Goal: Task Accomplishment & Management: Manage account settings

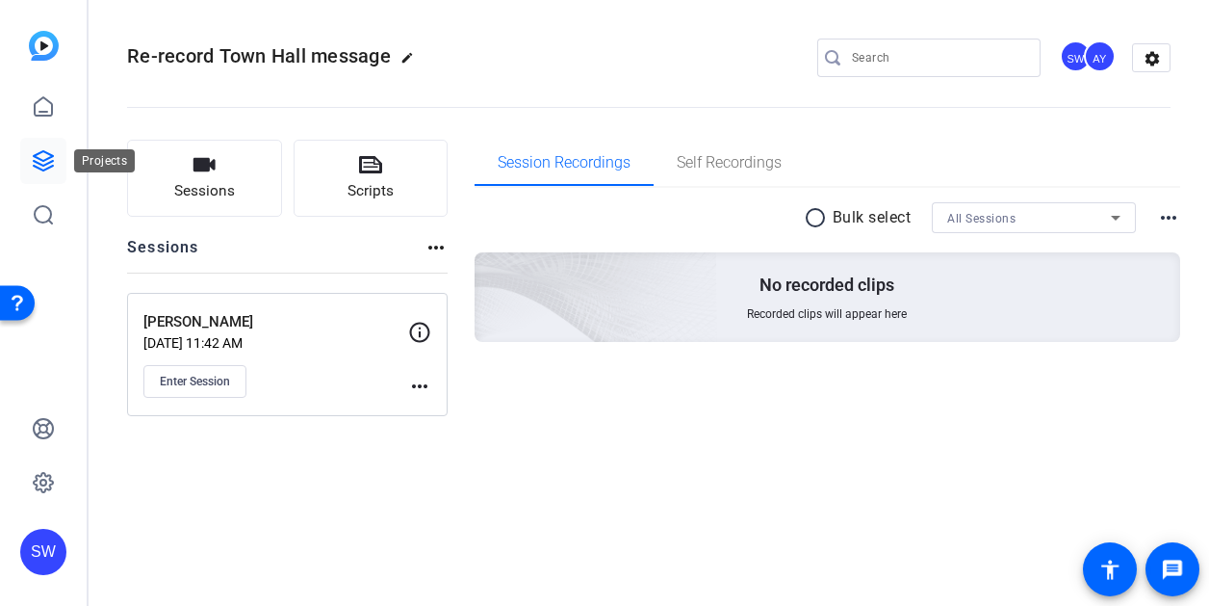
click at [31, 159] on link at bounding box center [43, 161] width 46 height 46
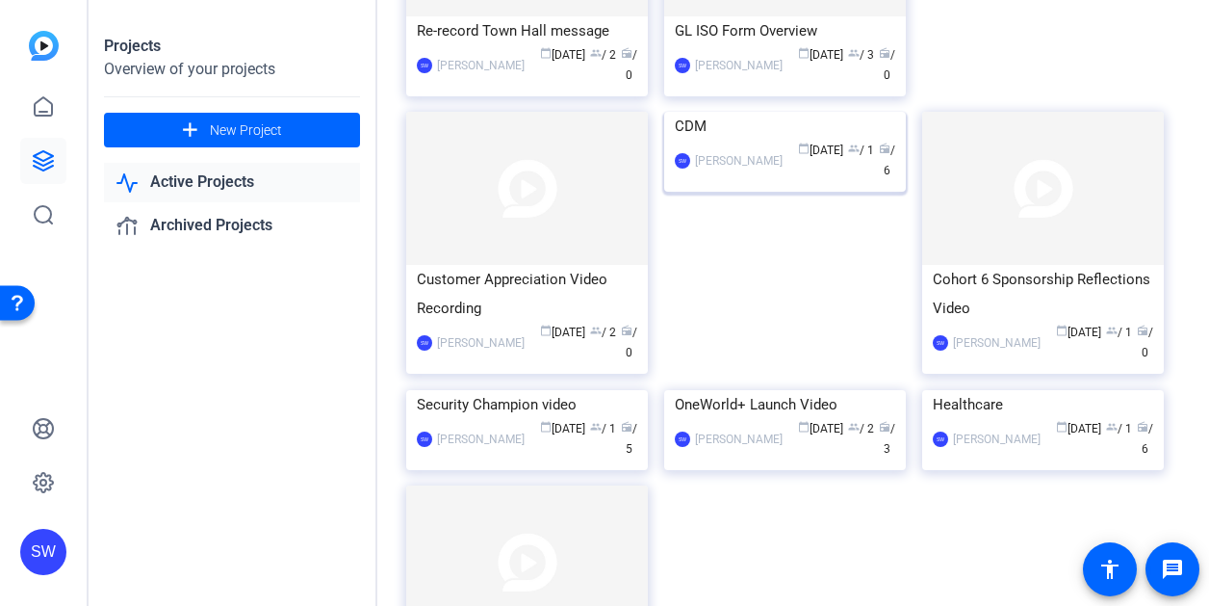
scroll to position [289, 0]
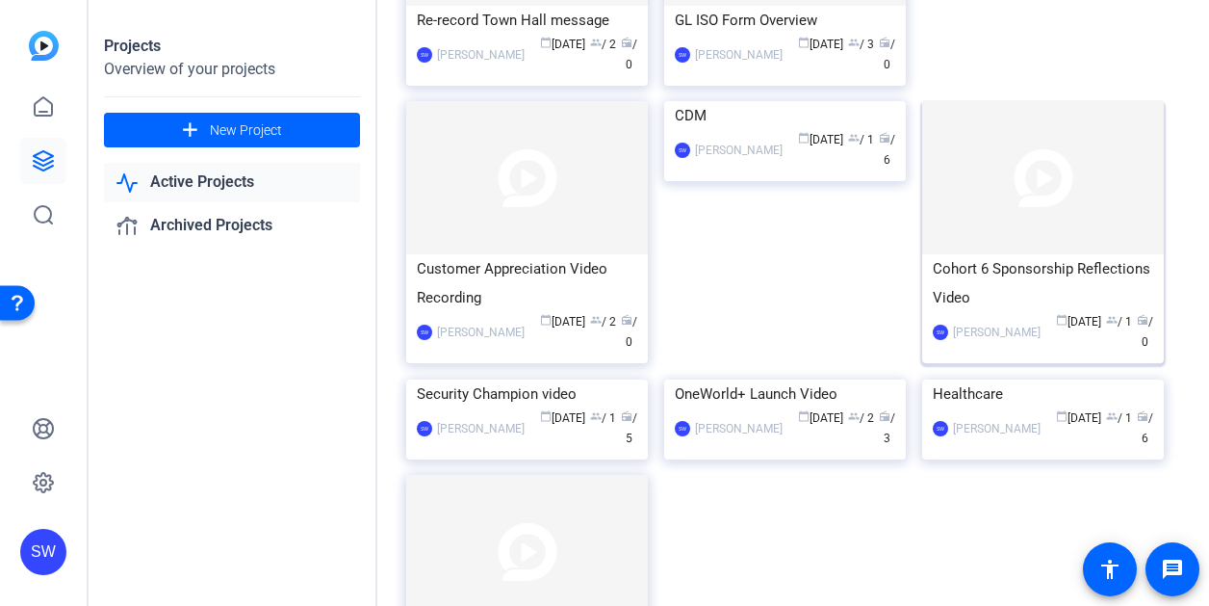
click at [1063, 348] on div "calendar_today [DATE] group / 1 radio / 0" at bounding box center [1101, 332] width 103 height 40
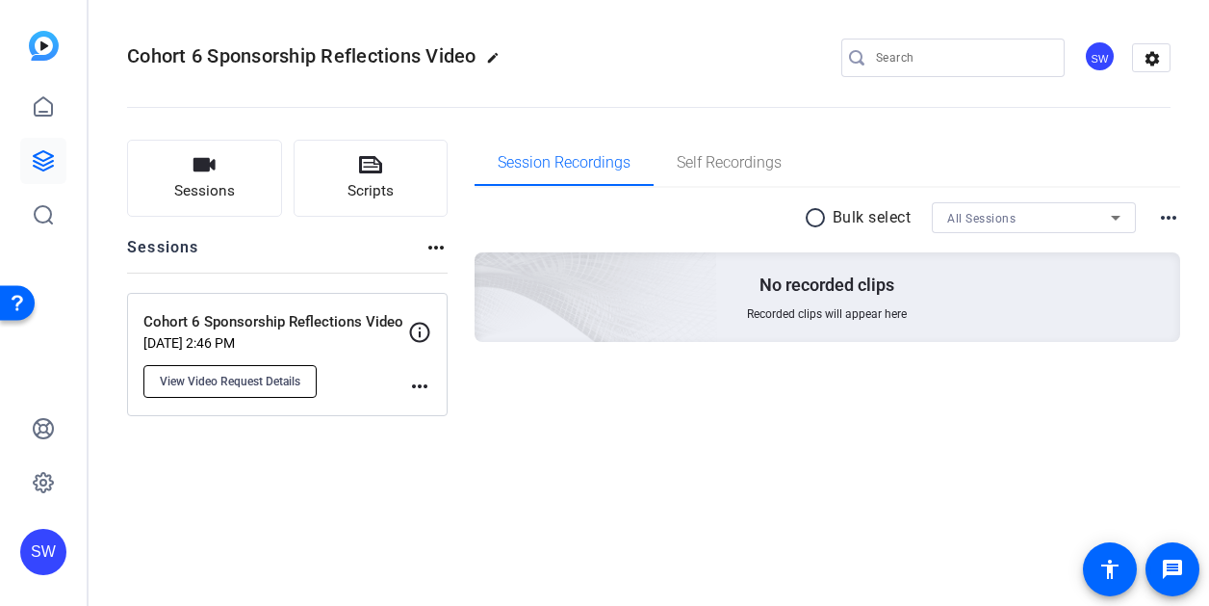
click at [217, 378] on span "View Video Request Details" at bounding box center [230, 381] width 141 height 15
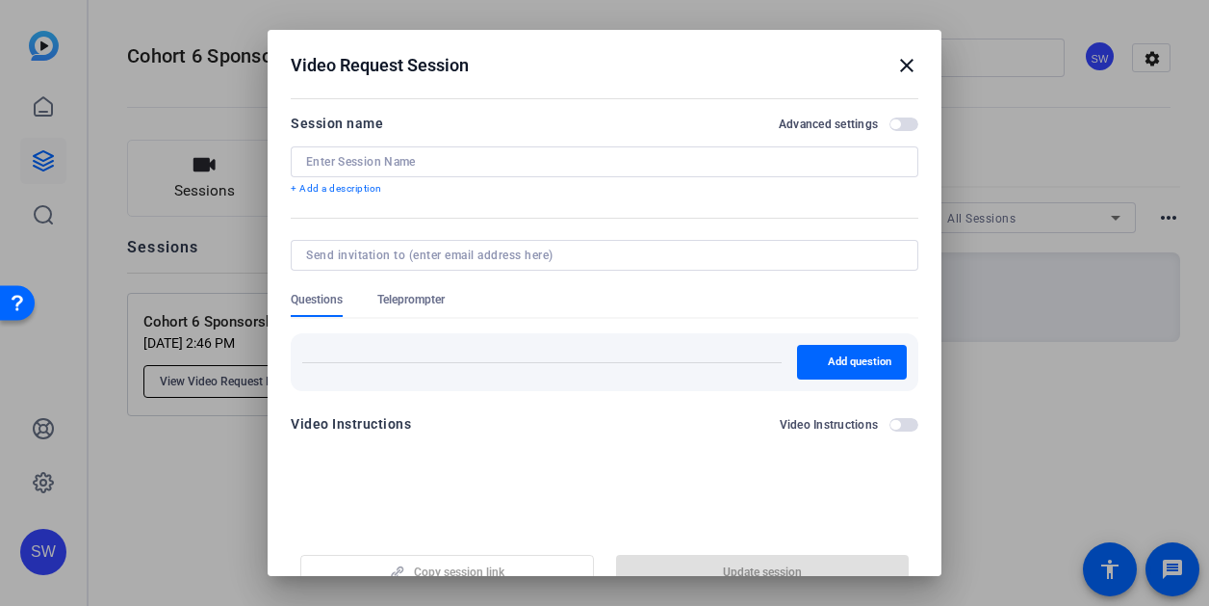
type input "Cohort 6 Sponsorship Reflections Video"
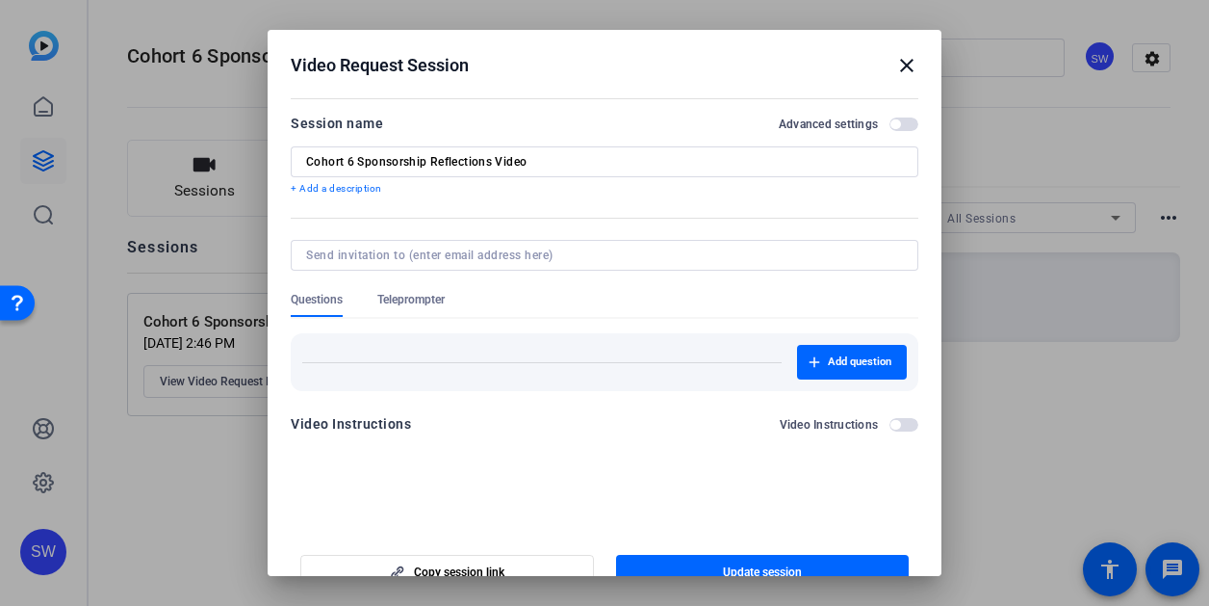
click at [899, 62] on mat-icon "close" at bounding box center [906, 65] width 23 height 23
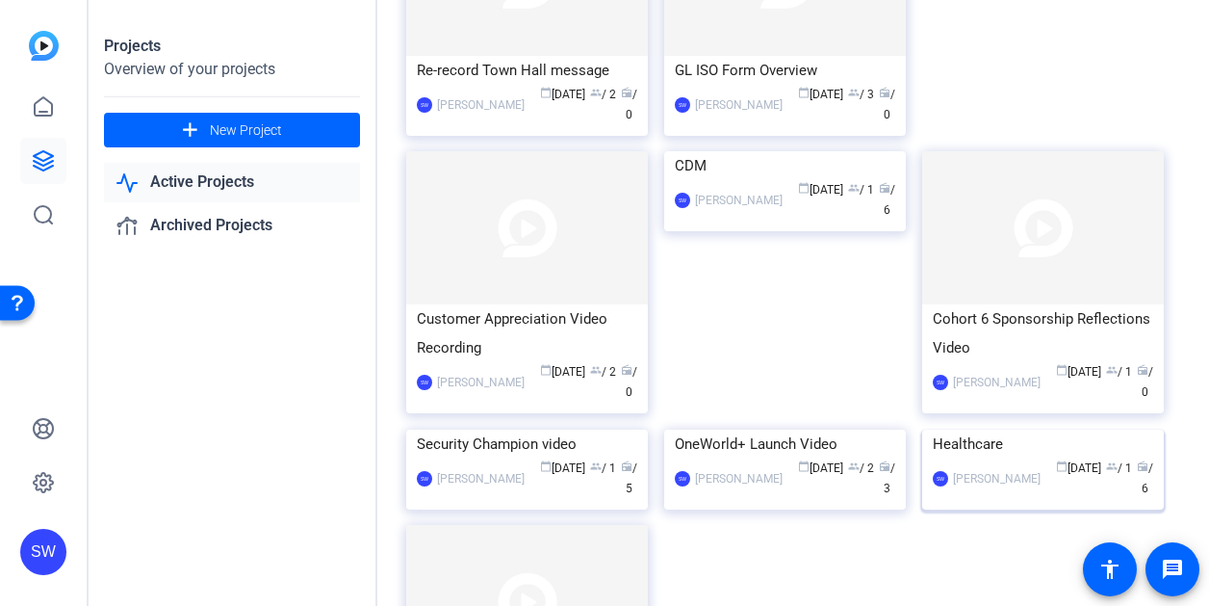
scroll to position [179, 0]
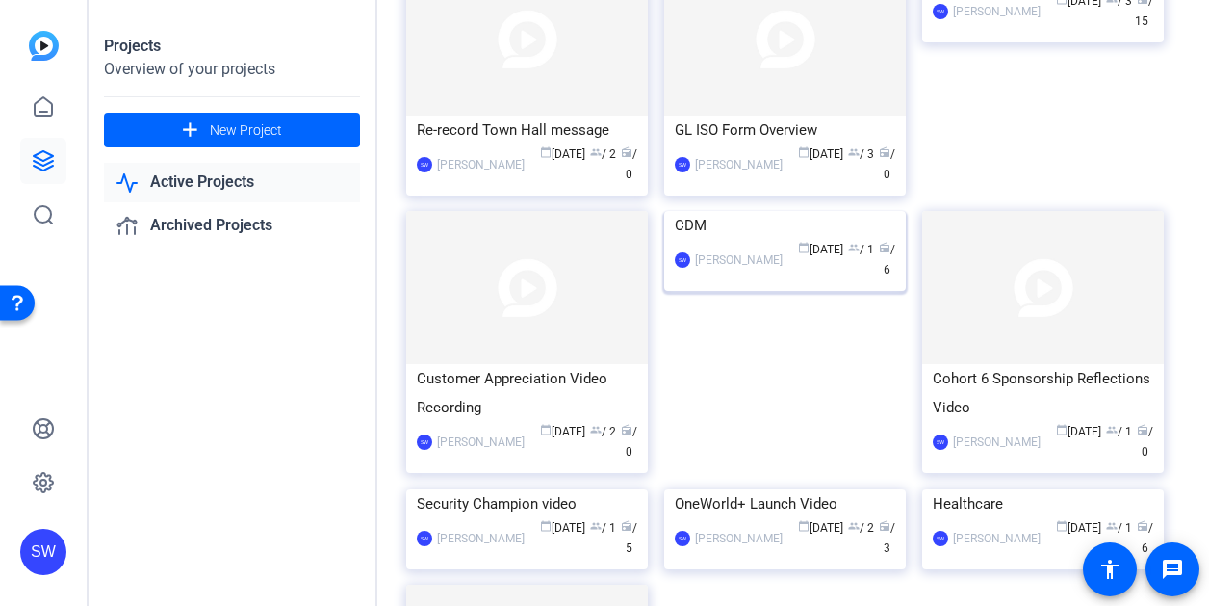
click at [808, 296] on mat-card-content "CDM SW [PERSON_NAME] calendar_today [DATE] group / 1 radio / 6" at bounding box center [785, 253] width 251 height 85
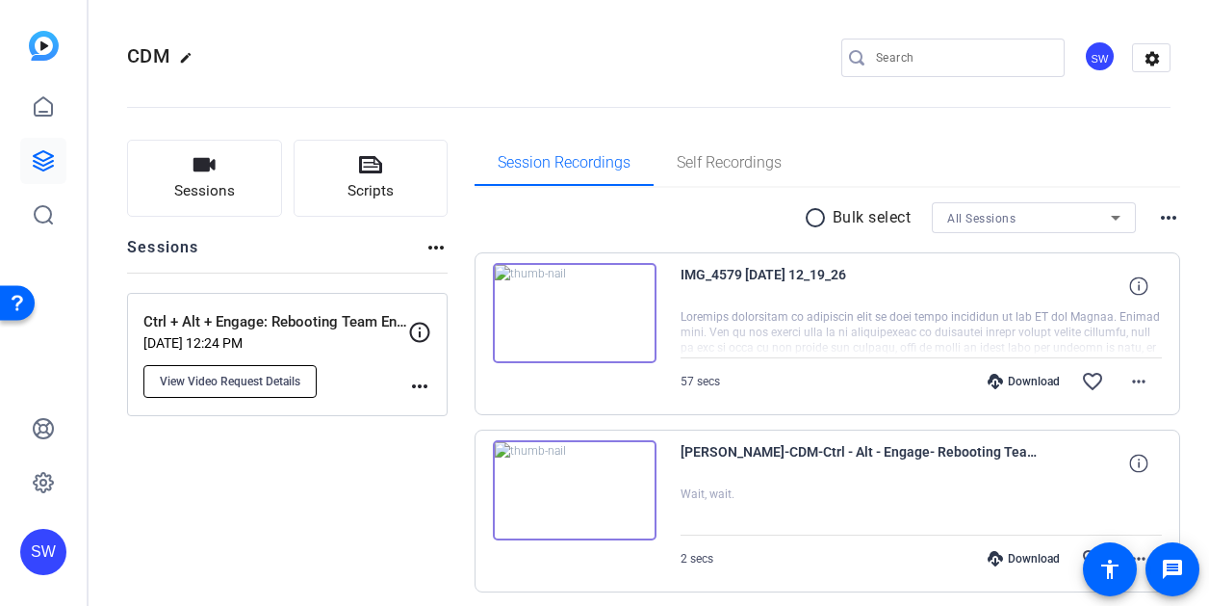
click at [276, 382] on span "View Video Request Details" at bounding box center [230, 381] width 141 height 15
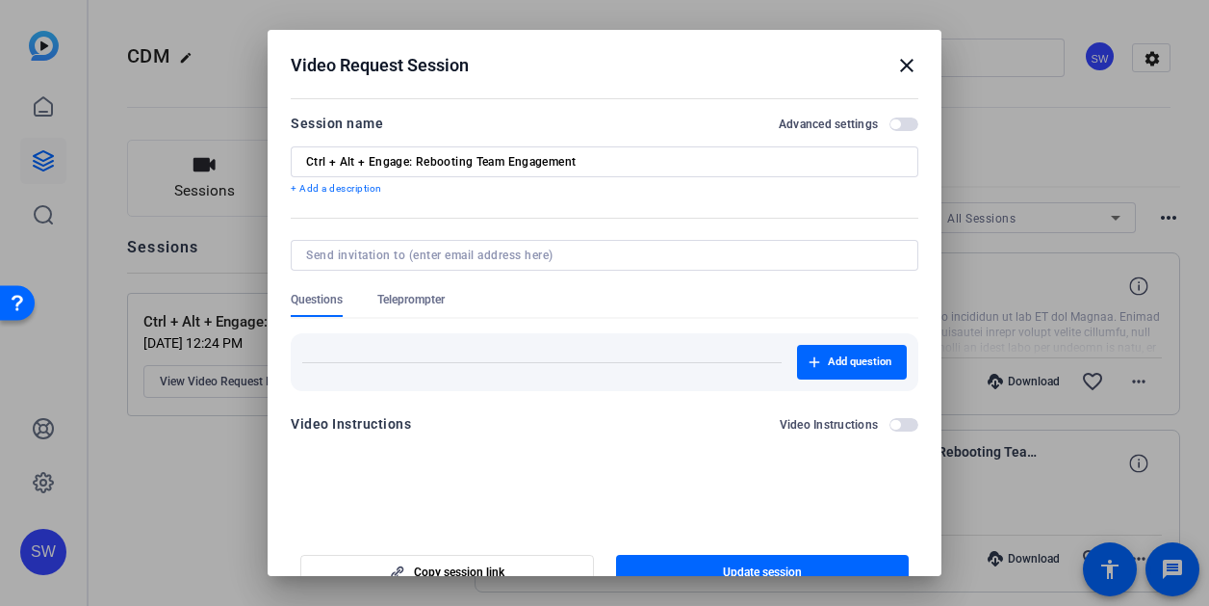
click at [895, 64] on mat-icon "close" at bounding box center [906, 65] width 23 height 23
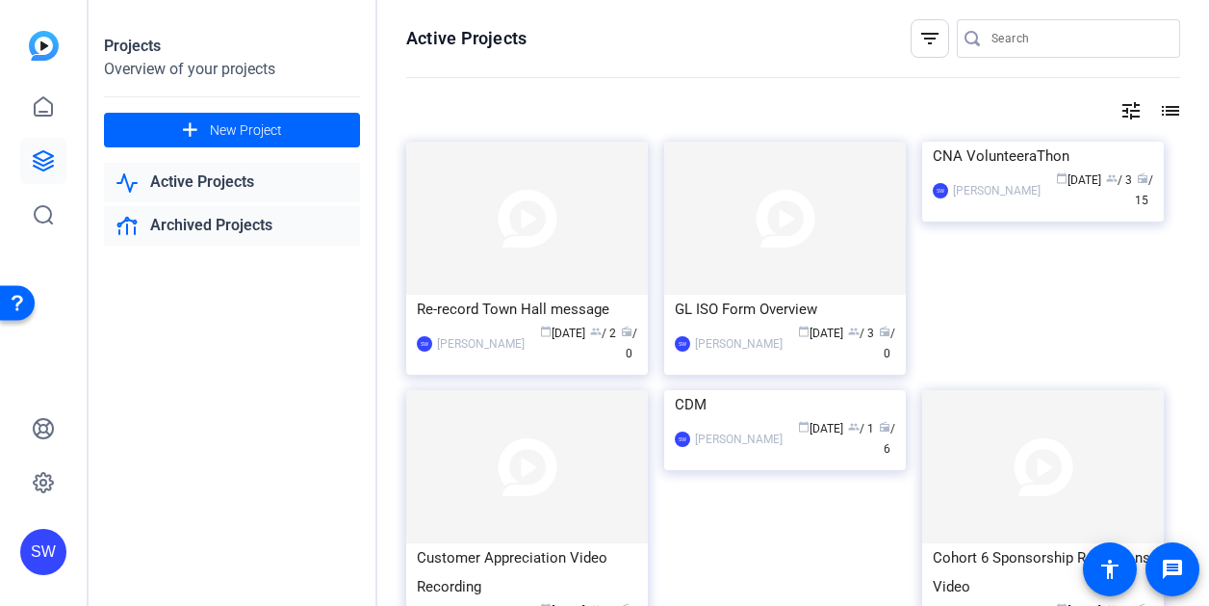
click at [181, 224] on link "Archived Projects" at bounding box center [232, 225] width 256 height 39
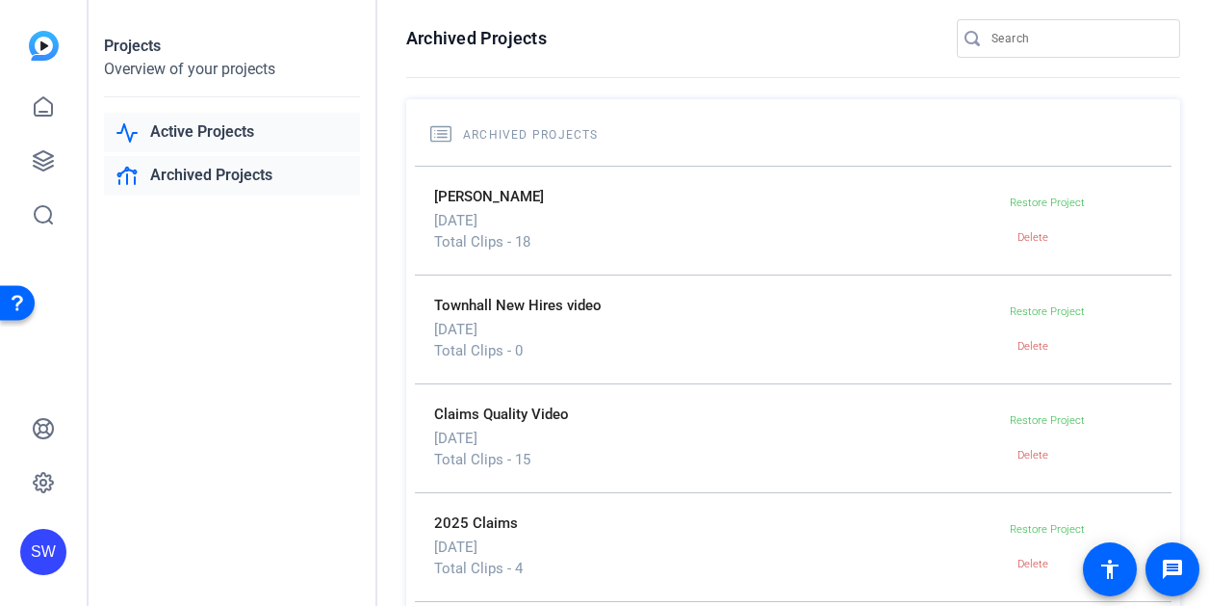
click at [180, 132] on link "Active Projects" at bounding box center [232, 132] width 256 height 39
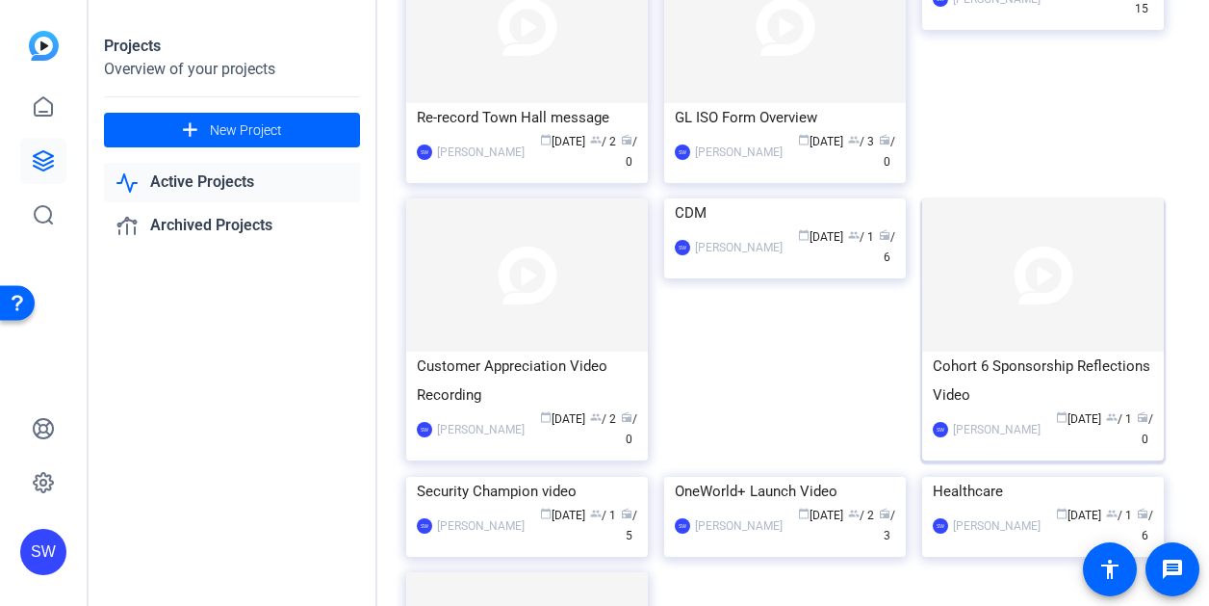
scroll to position [193, 0]
click at [1080, 449] on mat-card-content "Cohort 6 Sponsorship Reflections Video SW [PERSON_NAME] calendar_today [DATE] g…" at bounding box center [1043, 407] width 251 height 114
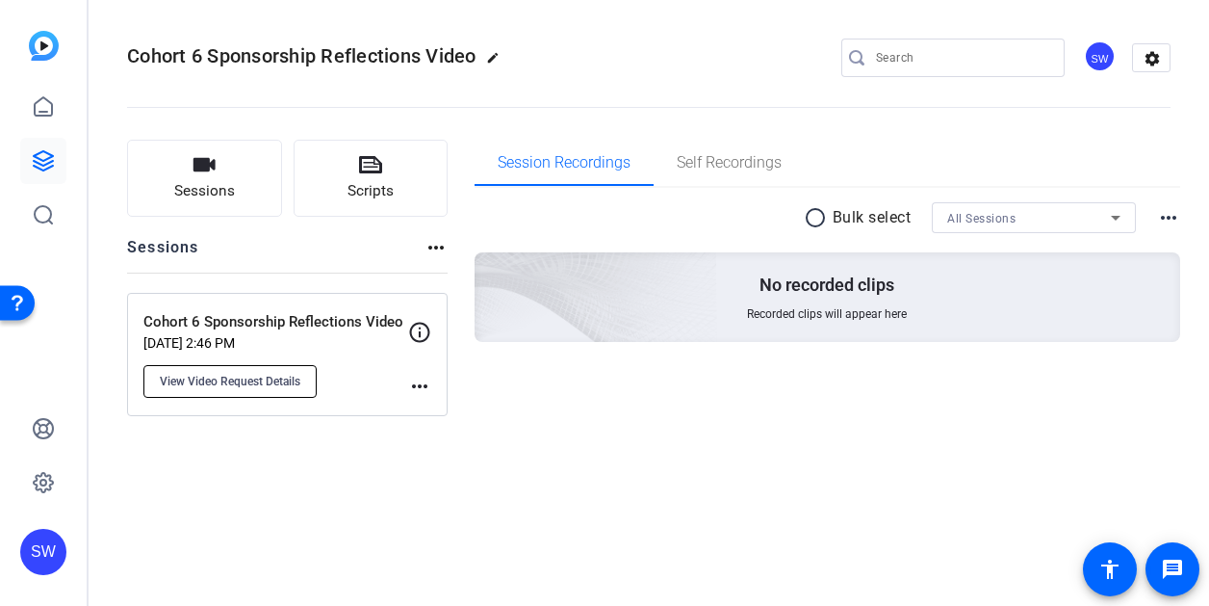
click at [266, 386] on span "View Video Request Details" at bounding box center [230, 381] width 141 height 15
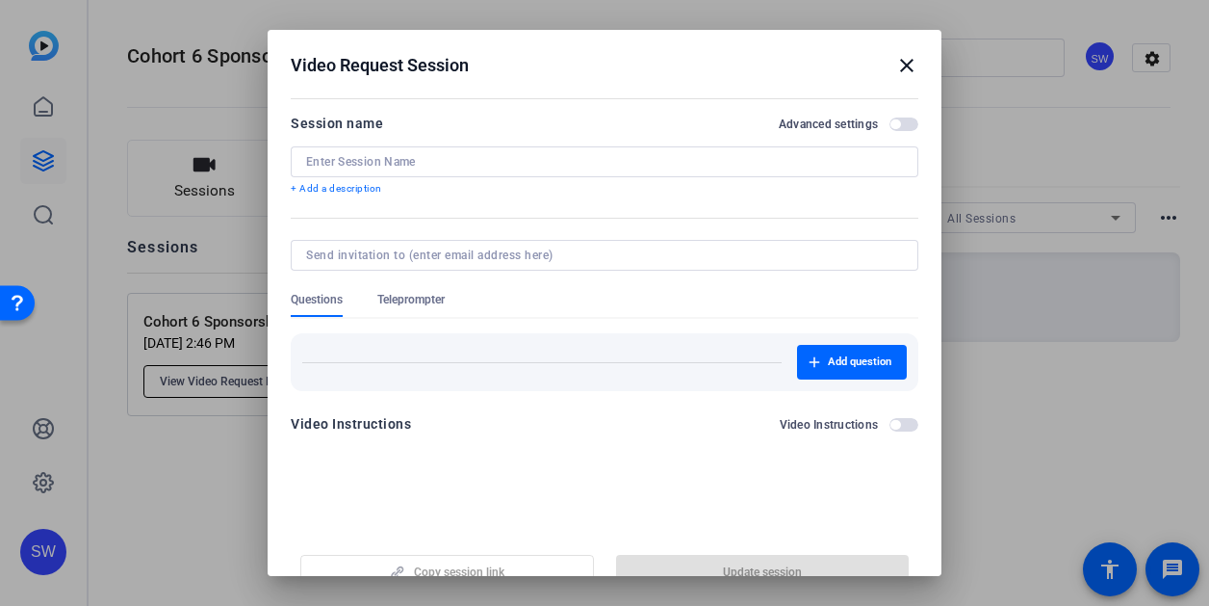
type input "Cohort 6 Sponsorship Reflections Video"
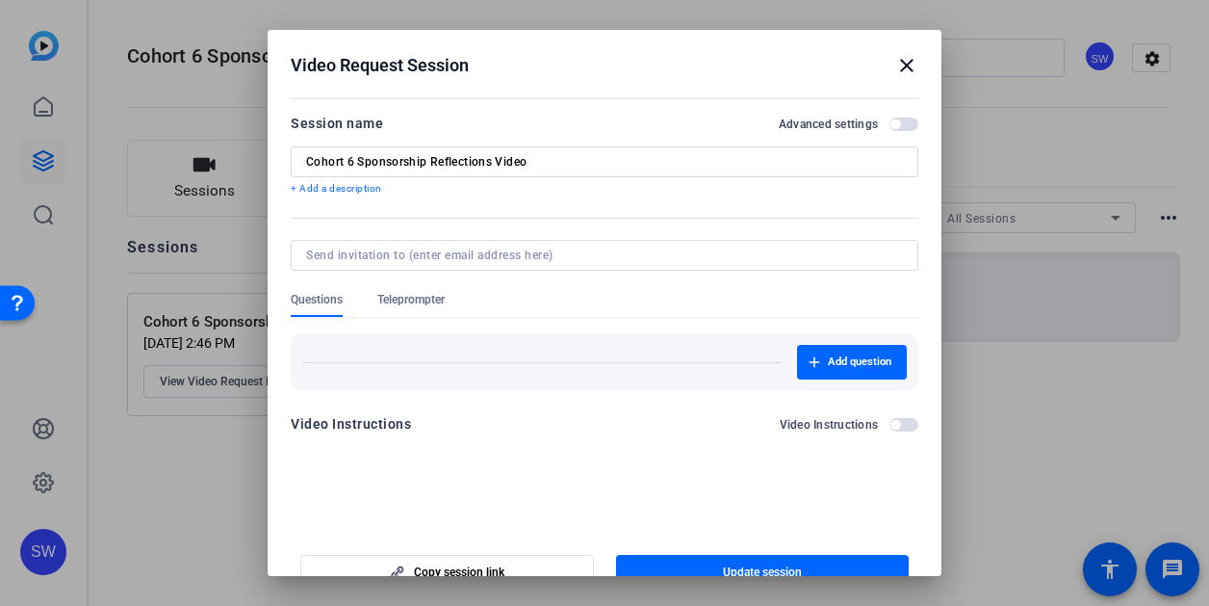
scroll to position [32, 0]
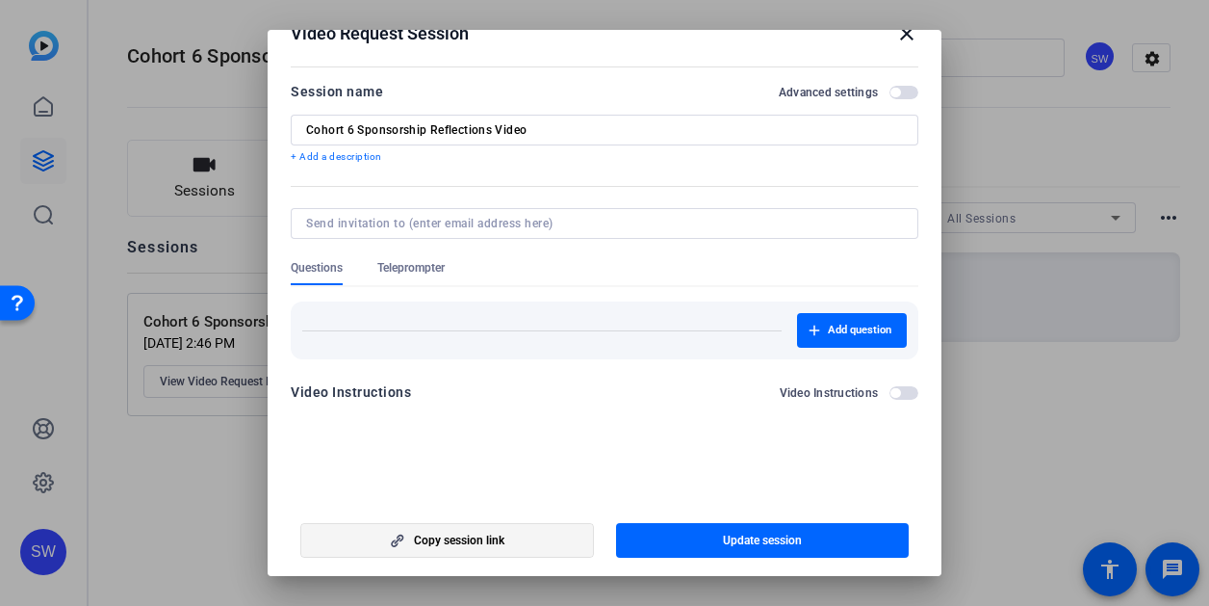
click at [425, 544] on span "Copy session link" at bounding box center [459, 539] width 91 height 15
click at [896, 34] on mat-icon "close" at bounding box center [906, 33] width 23 height 23
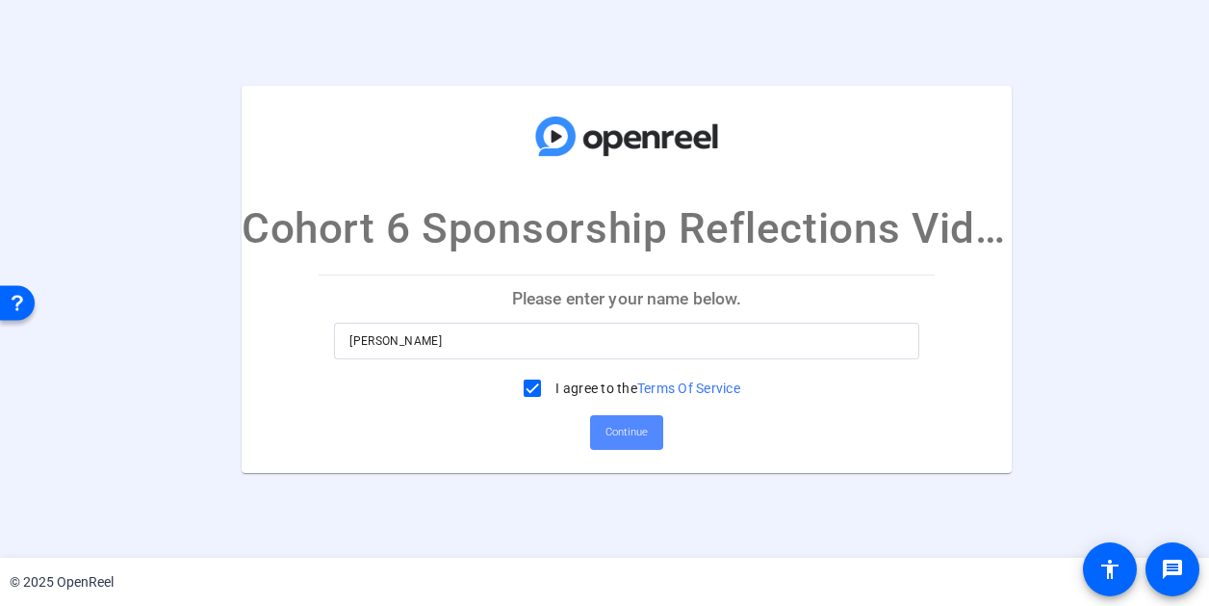
click at [610, 432] on span "Continue" at bounding box center [627, 432] width 42 height 29
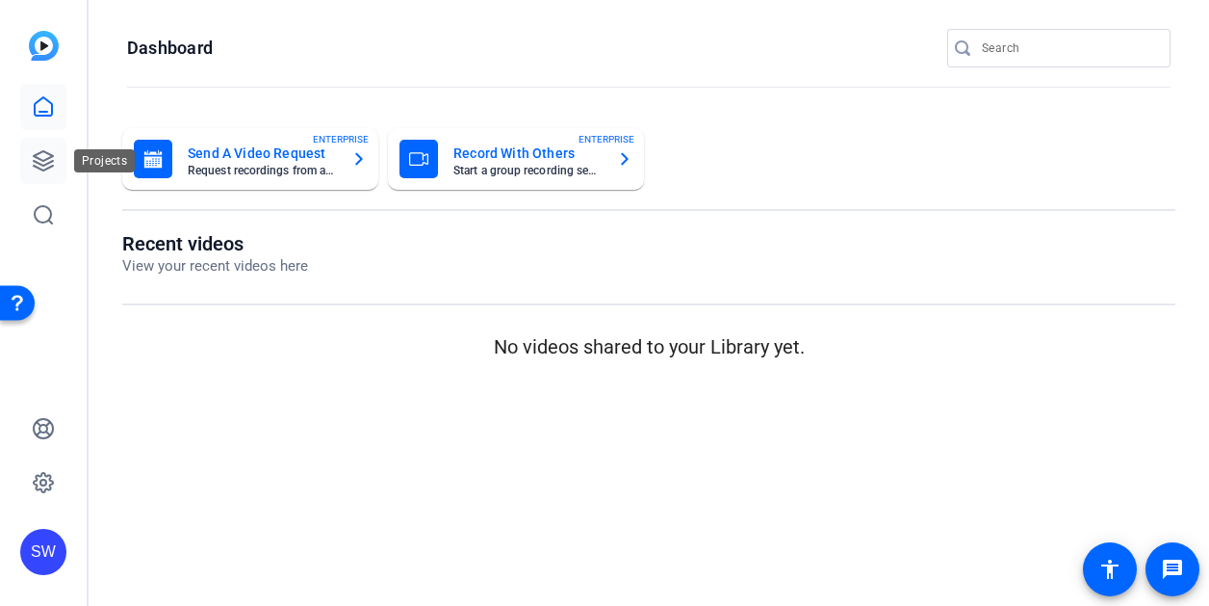
click at [43, 157] on icon at bounding box center [43, 160] width 23 height 23
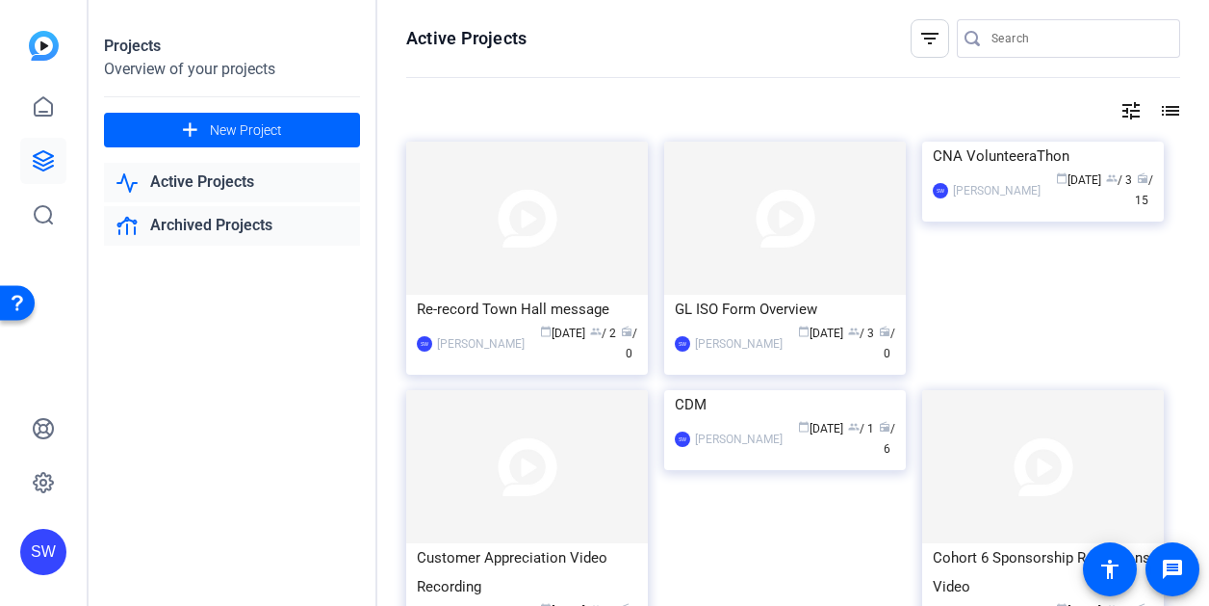
click at [216, 217] on link "Archived Projects" at bounding box center [232, 225] width 256 height 39
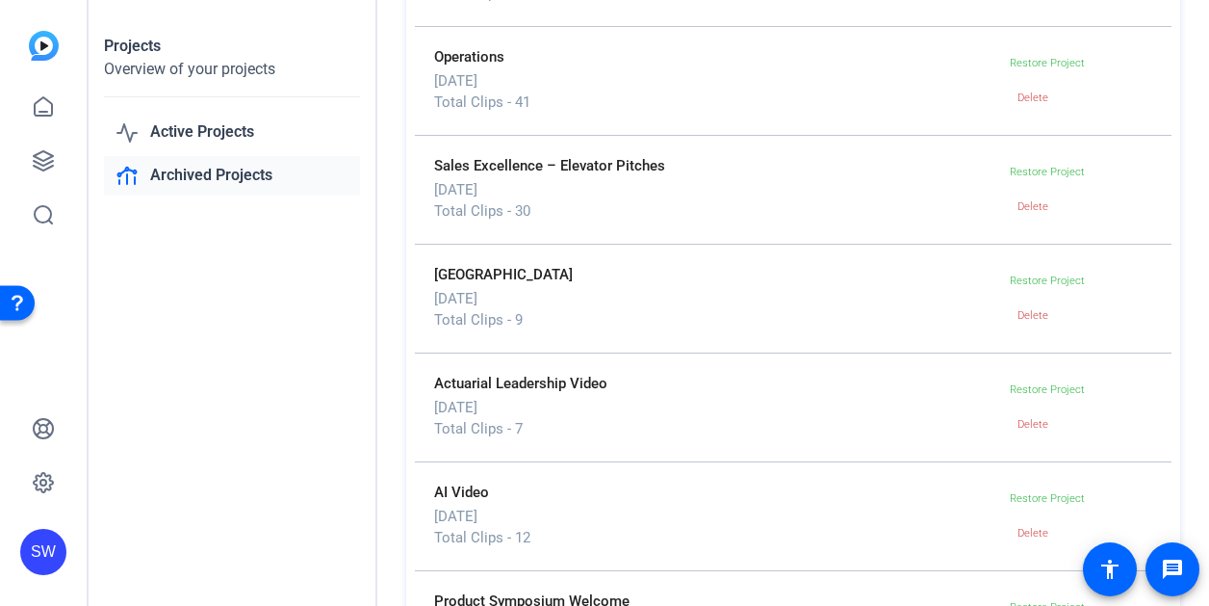
scroll to position [674, 0]
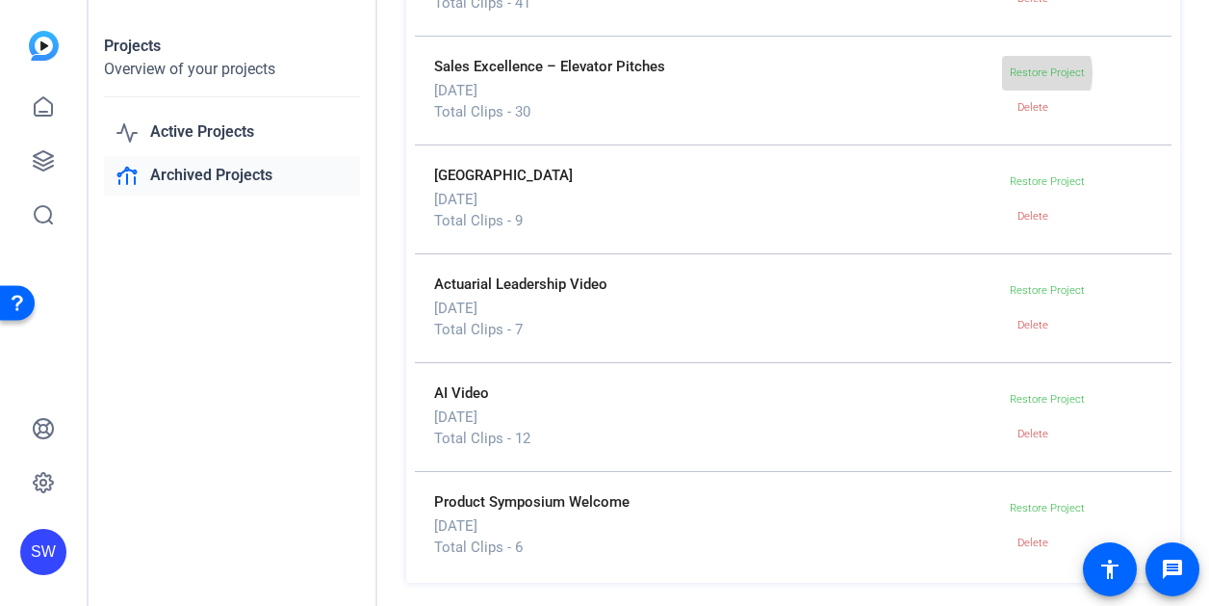
click at [1024, 73] on span "Restore Project" at bounding box center [1047, 72] width 75 height 13
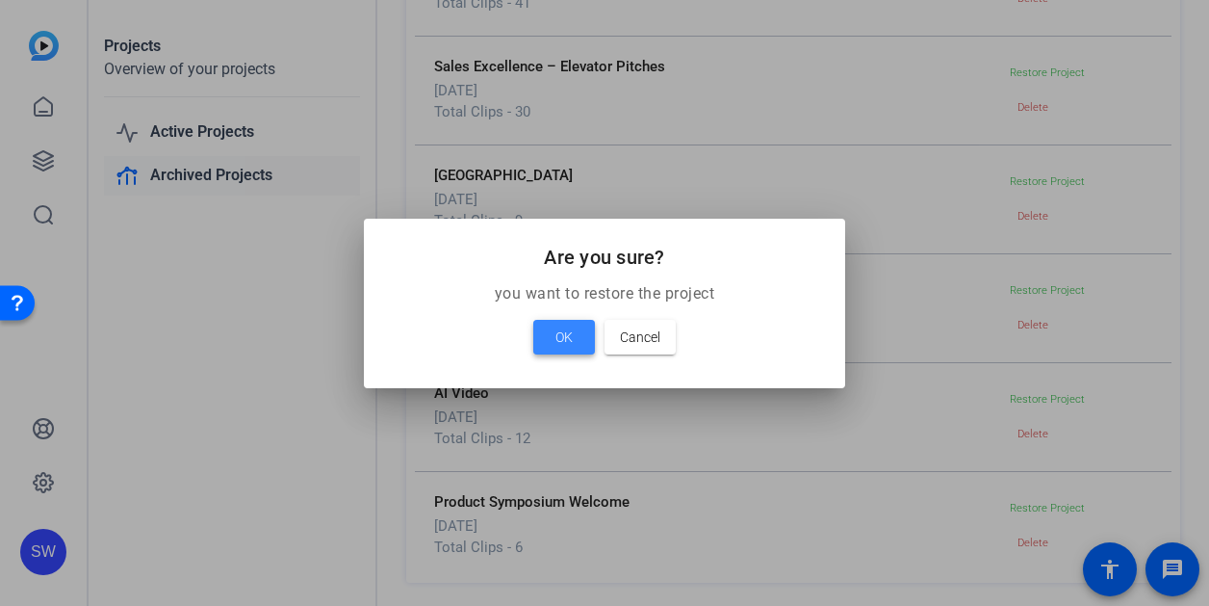
click at [562, 333] on span "OK" at bounding box center [564, 336] width 17 height 23
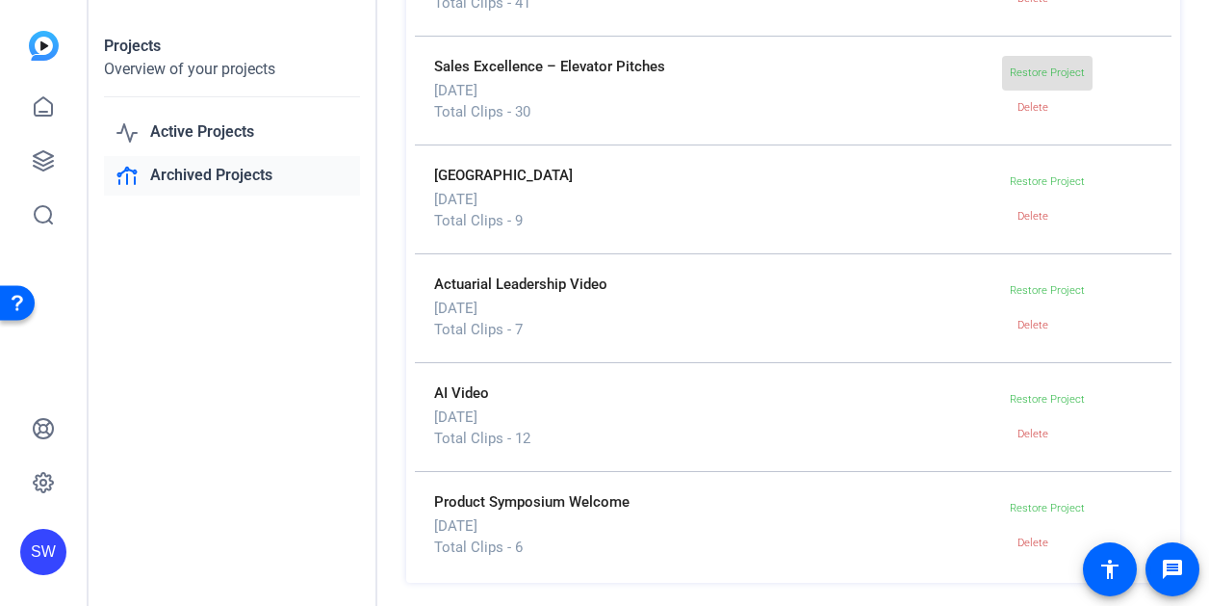
scroll to position [609, 0]
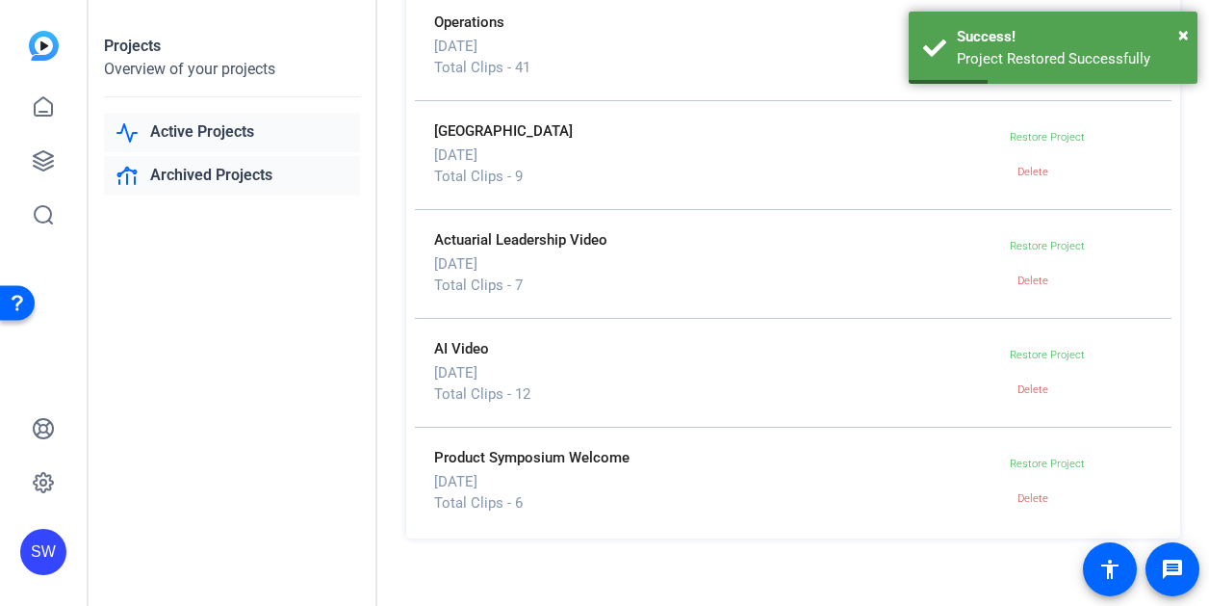
click at [176, 134] on link "Active Projects" at bounding box center [232, 132] width 256 height 39
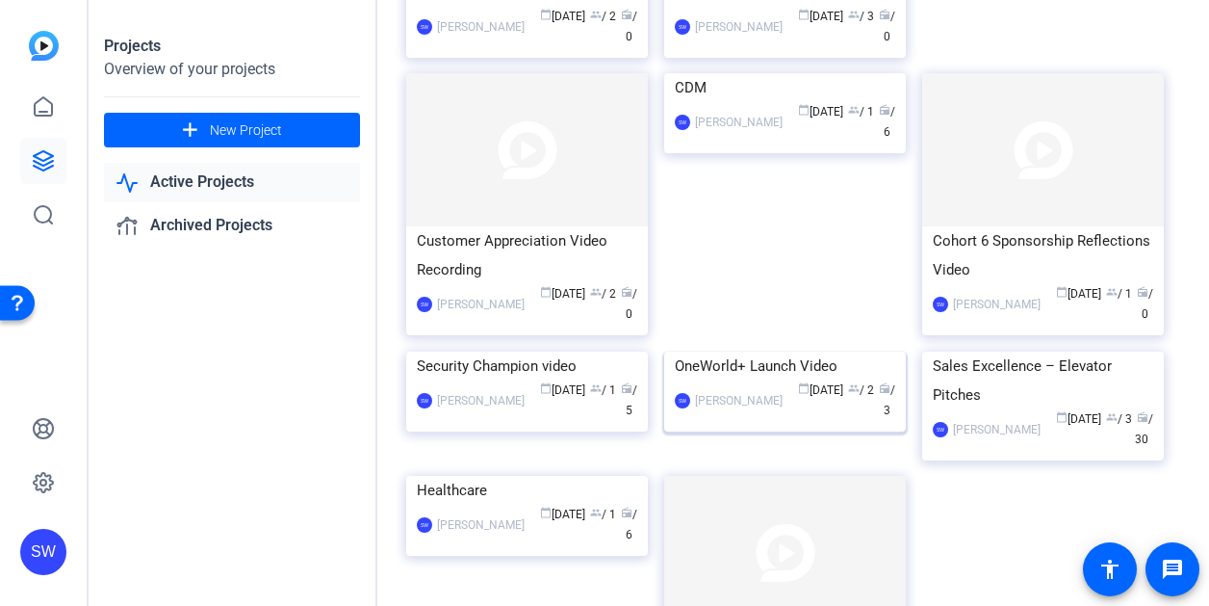
scroll to position [385, 0]
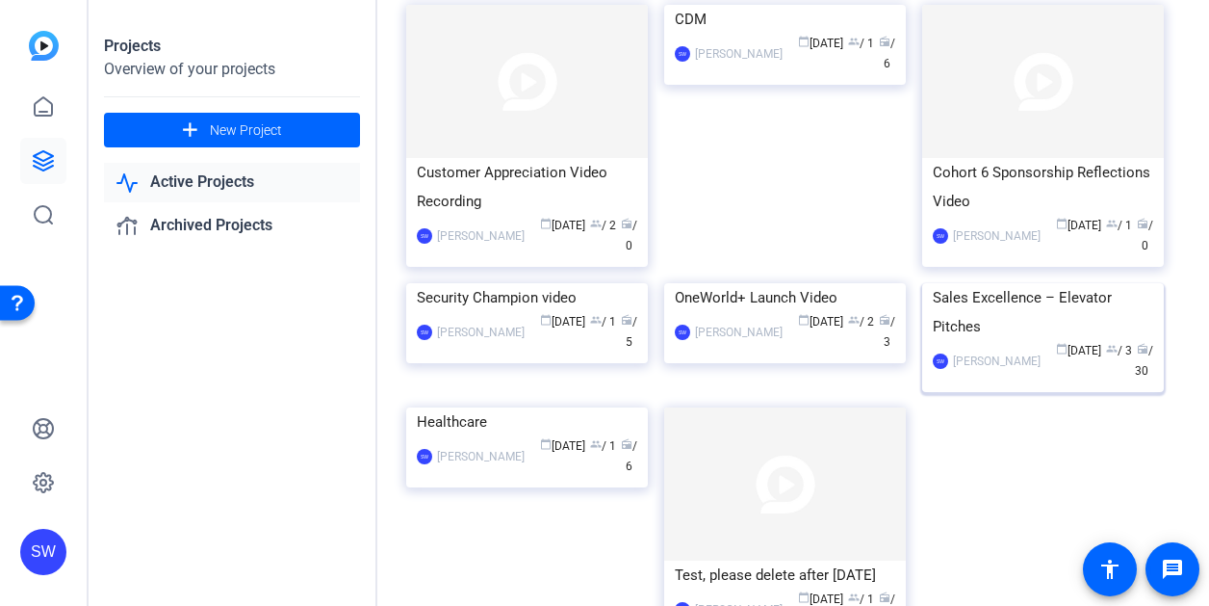
click at [1050, 381] on div "calendar_today May 16 group / 3 radio / 30" at bounding box center [1101, 361] width 103 height 40
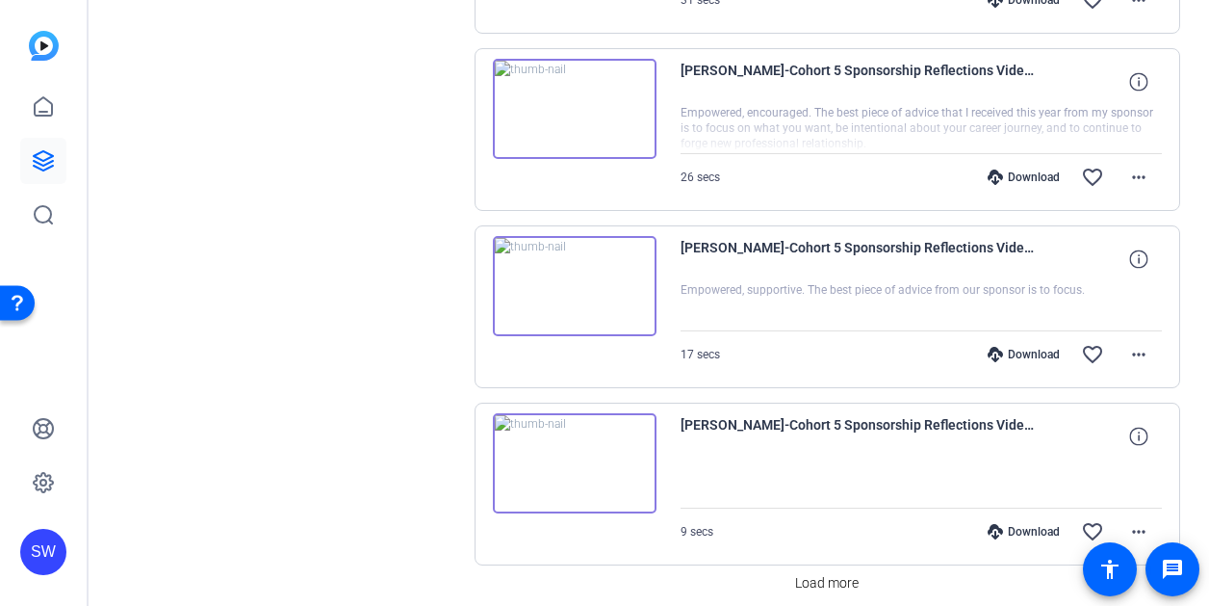
scroll to position [1524, 0]
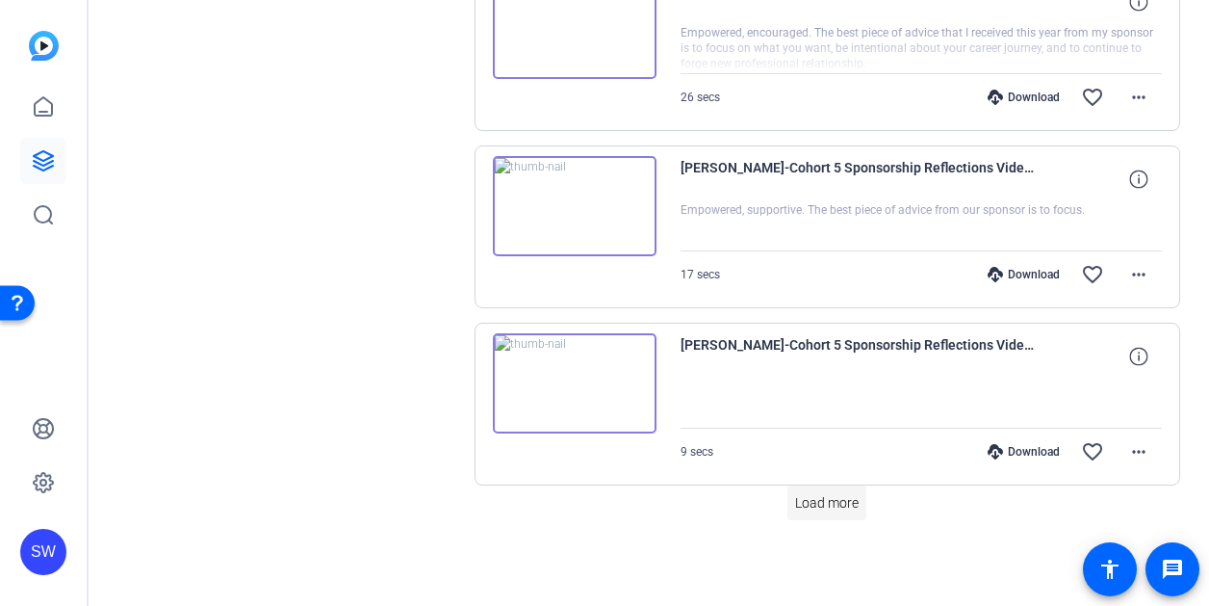
click at [831, 503] on span "Load more" at bounding box center [827, 503] width 64 height 20
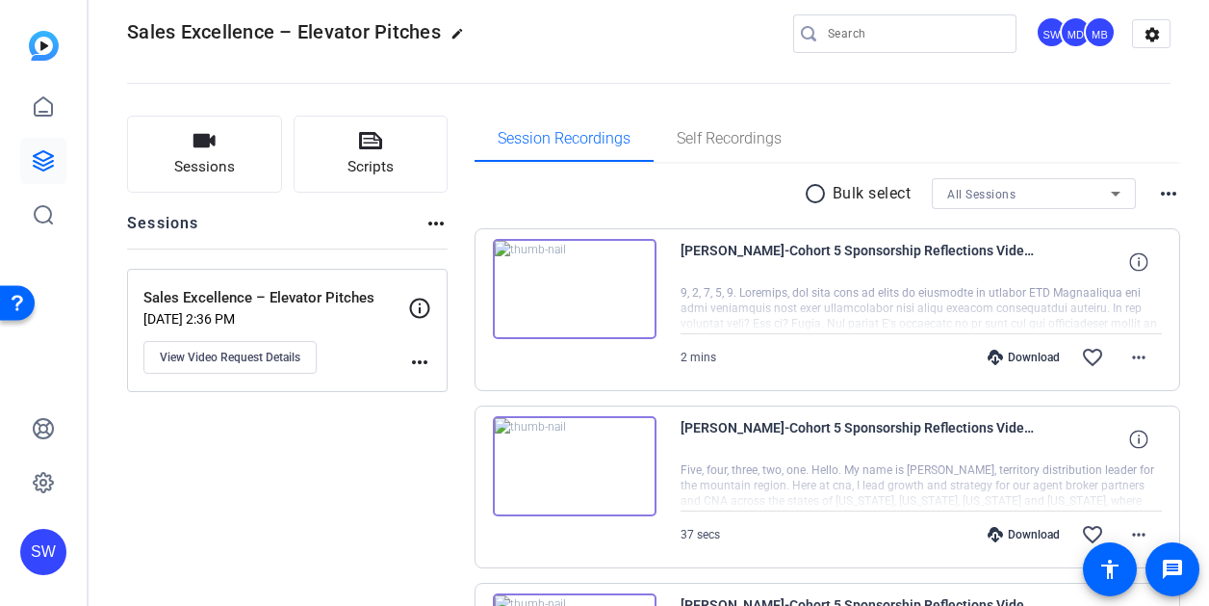
scroll to position [0, 0]
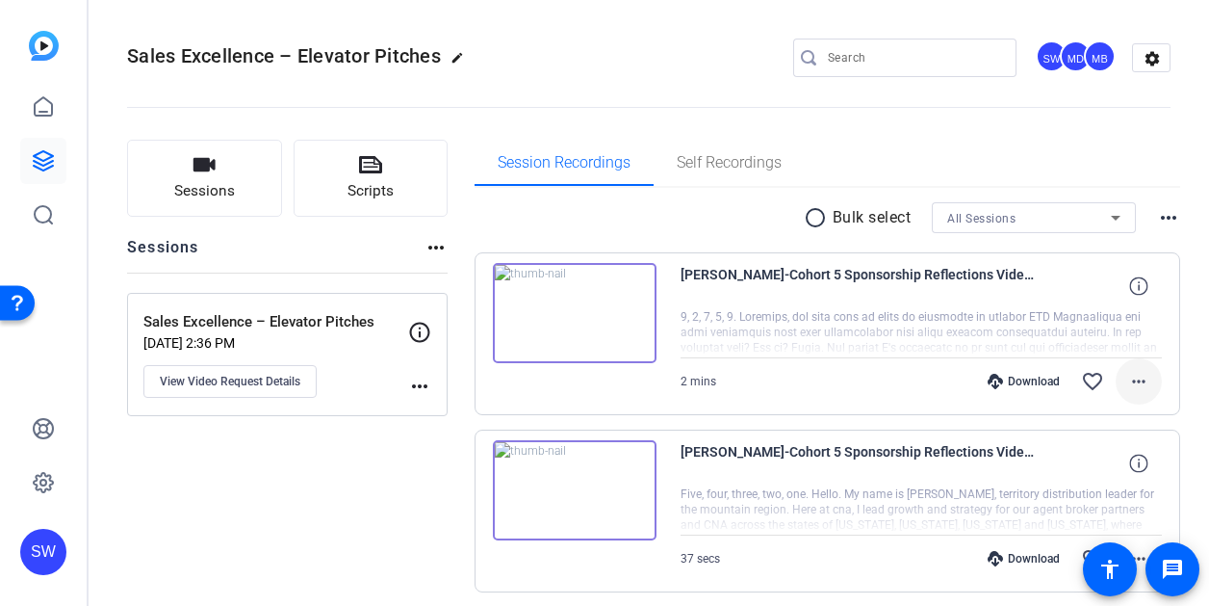
click at [1129, 382] on mat-icon "more_horiz" at bounding box center [1138, 381] width 23 height 23
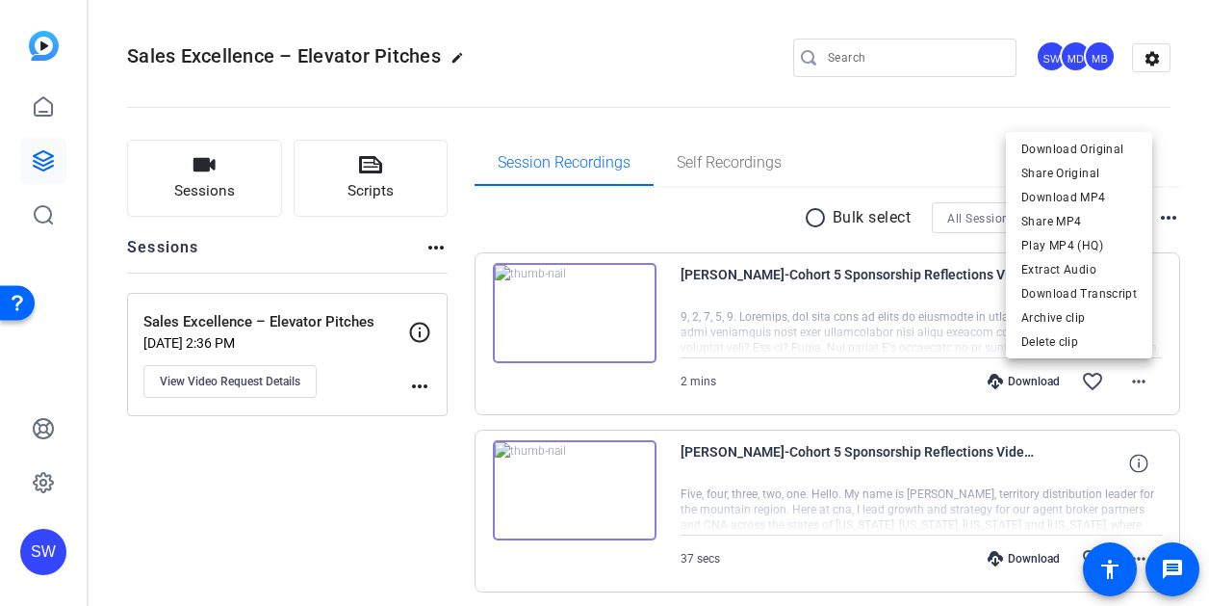
click at [1186, 381] on div at bounding box center [604, 303] width 1209 height 606
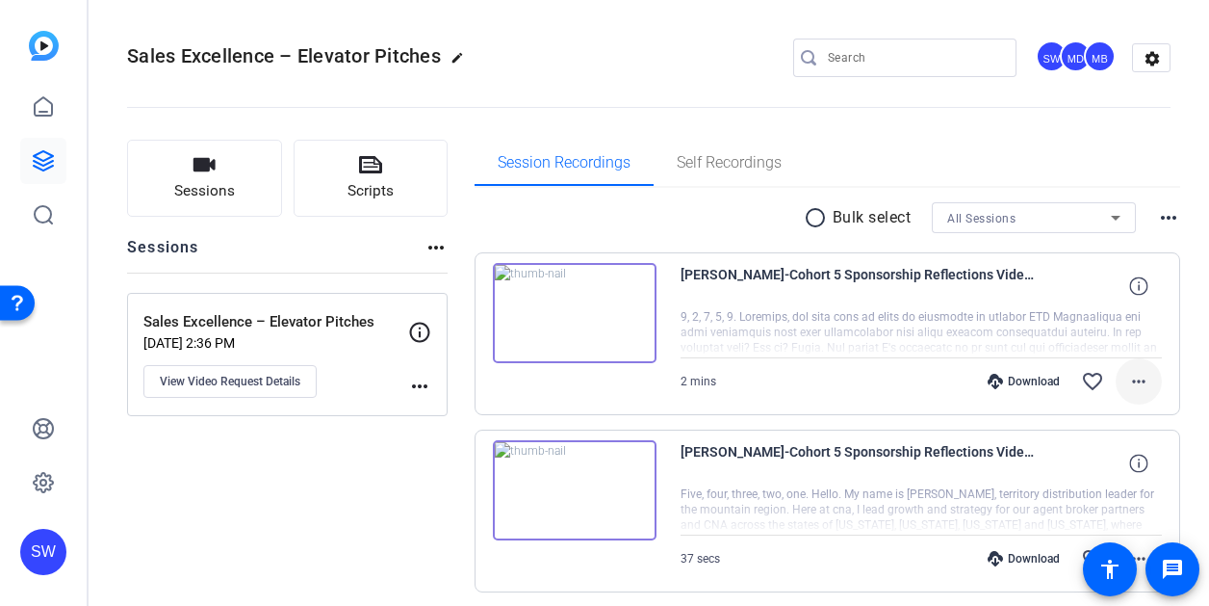
click at [1127, 383] on mat-icon "more_horiz" at bounding box center [1138, 381] width 23 height 23
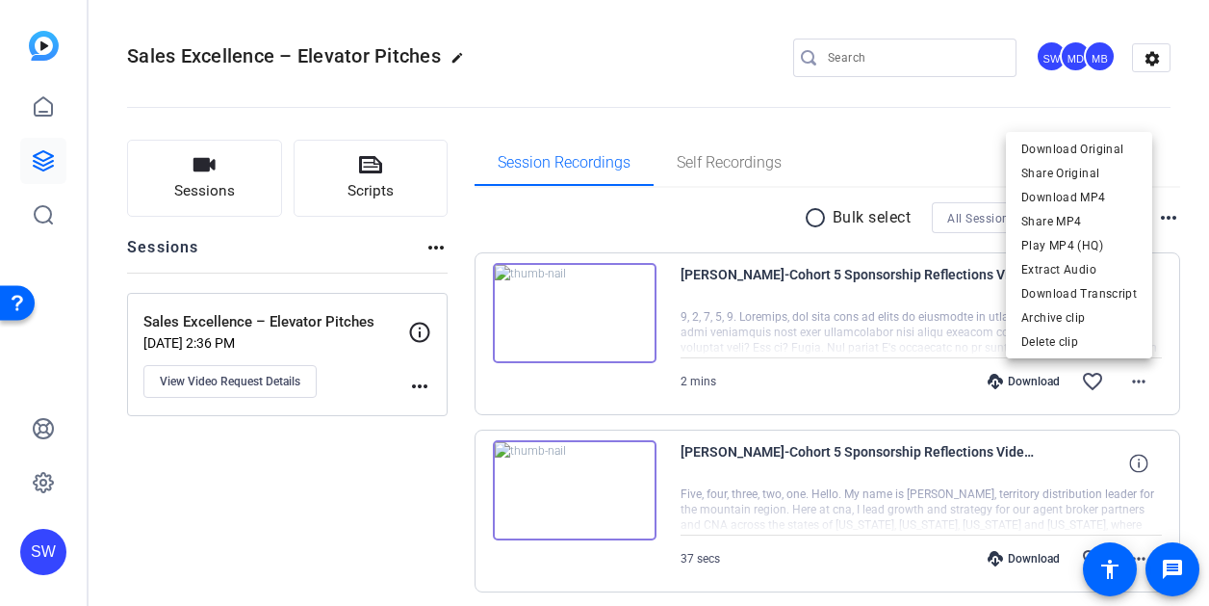
click at [837, 116] on div at bounding box center [604, 303] width 1209 height 606
